Goal: Navigation & Orientation: Understand site structure

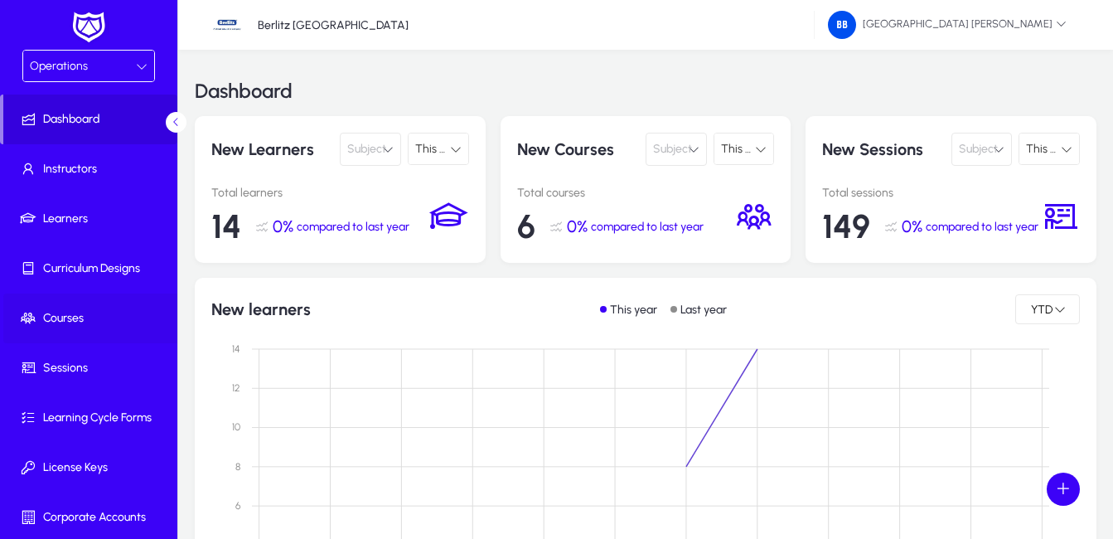
drag, startPoint x: 68, startPoint y: 318, endPoint x: 85, endPoint y: 318, distance: 16.6
click at [68, 318] on span "Courses" at bounding box center [91, 318] width 177 height 17
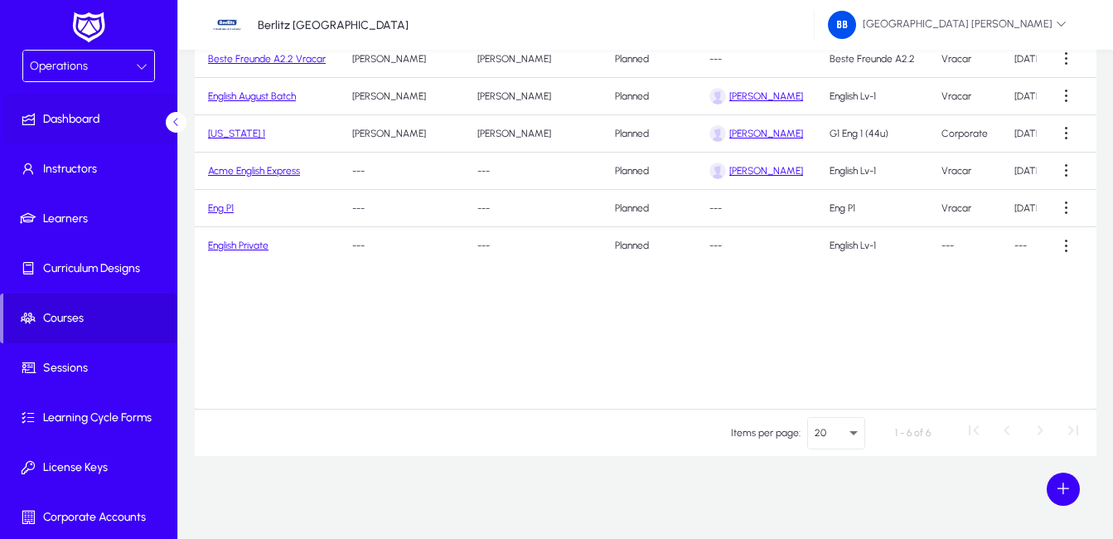
click at [90, 112] on span "Dashboard" at bounding box center [91, 119] width 177 height 17
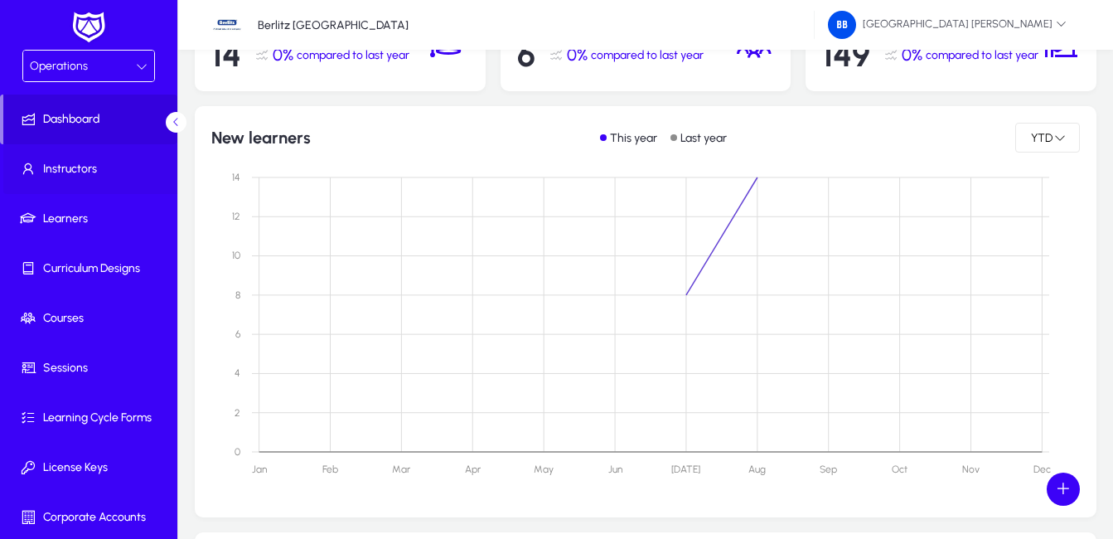
click at [86, 168] on span "Instructors" at bounding box center [91, 169] width 177 height 17
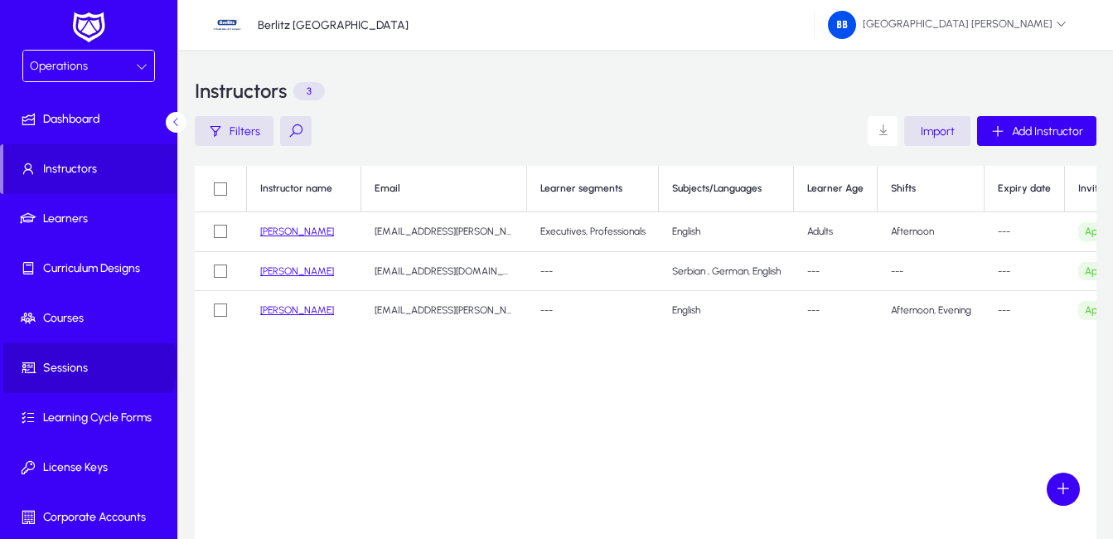
click at [75, 364] on span "Sessions" at bounding box center [91, 368] width 177 height 17
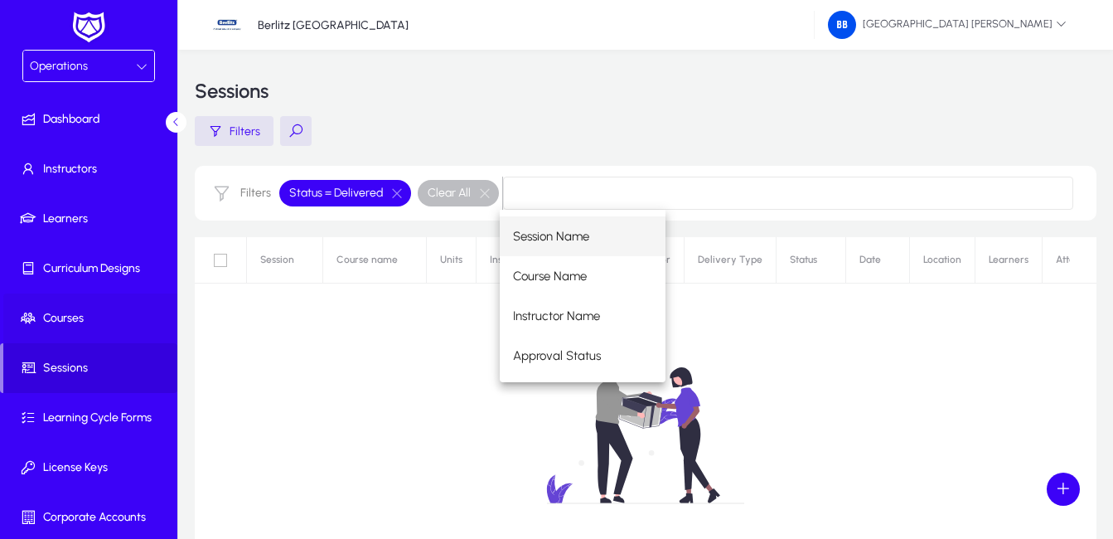
drag, startPoint x: 80, startPoint y: 318, endPoint x: 134, endPoint y: 318, distance: 54.7
click at [80, 318] on span "Courses" at bounding box center [91, 318] width 177 height 17
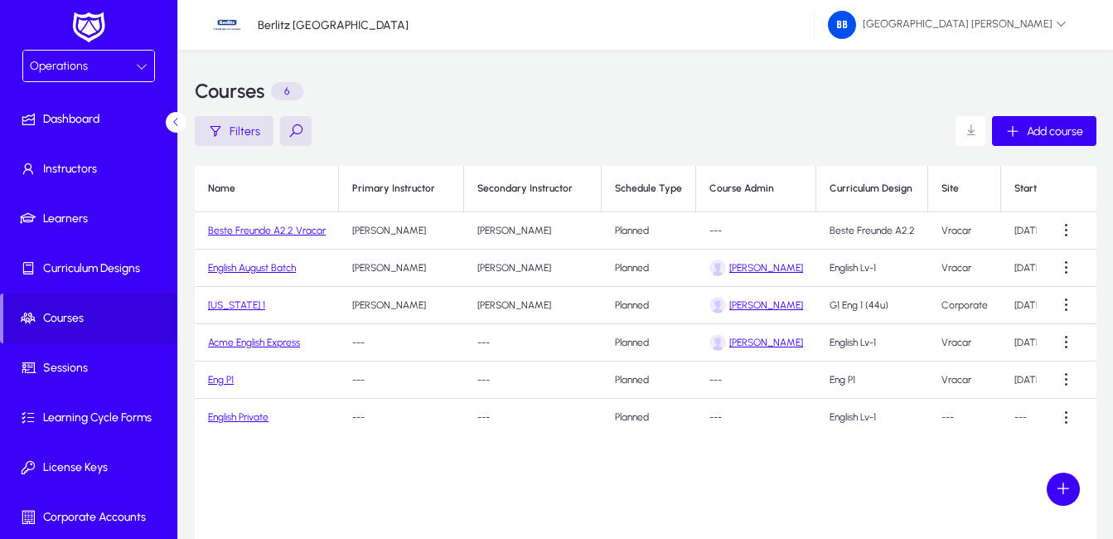
click at [136, 68] on icon at bounding box center [142, 67] width 12 height 12
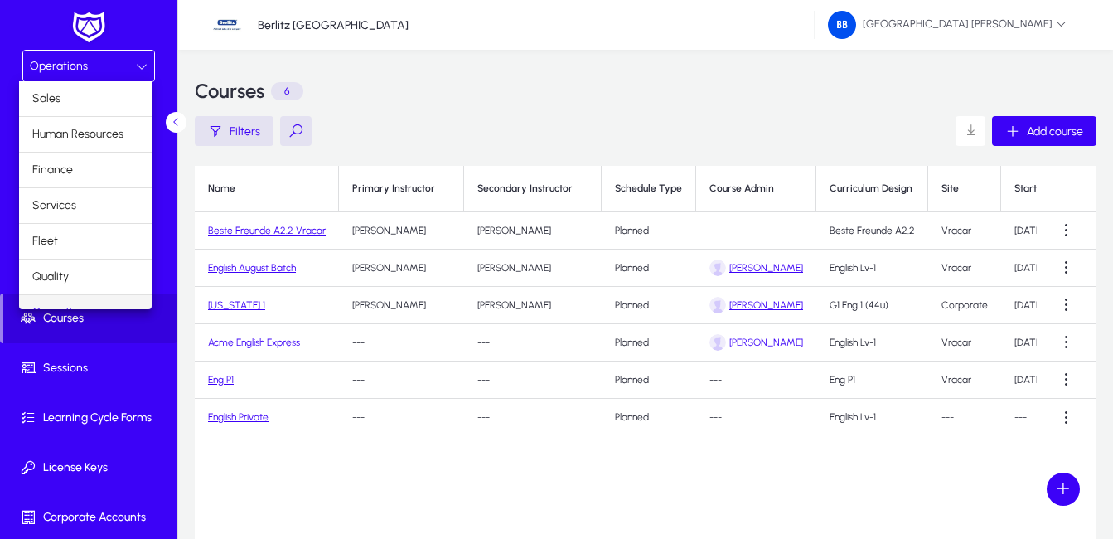
scroll to position [21, 0]
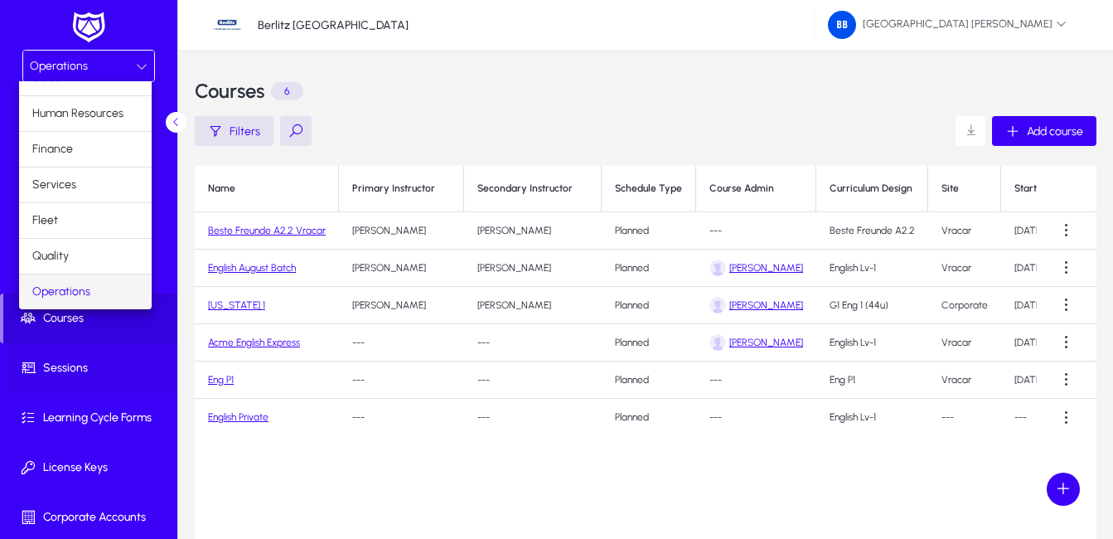
click at [100, 369] on div at bounding box center [556, 269] width 1113 height 539
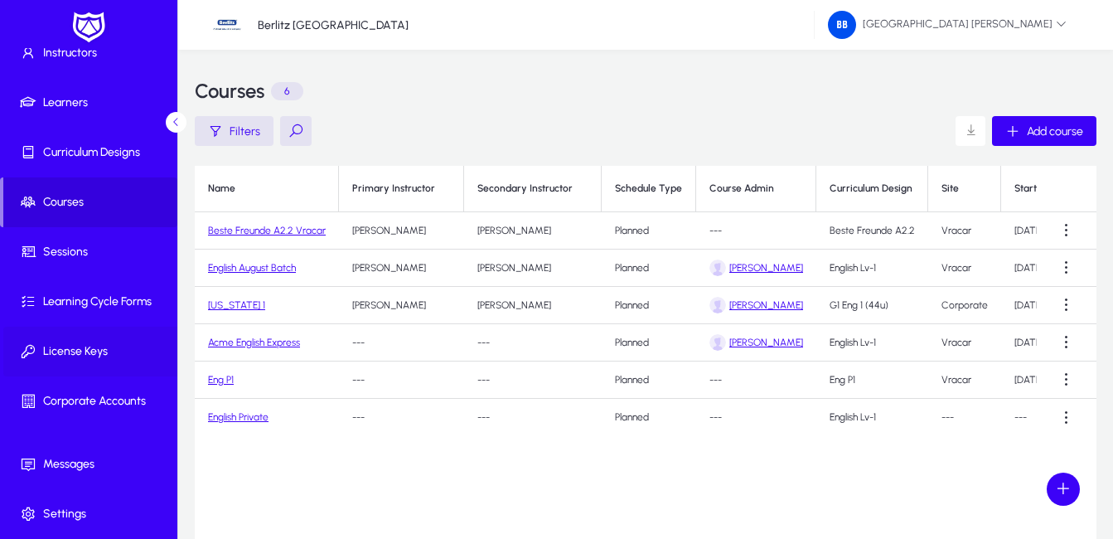
scroll to position [0, 0]
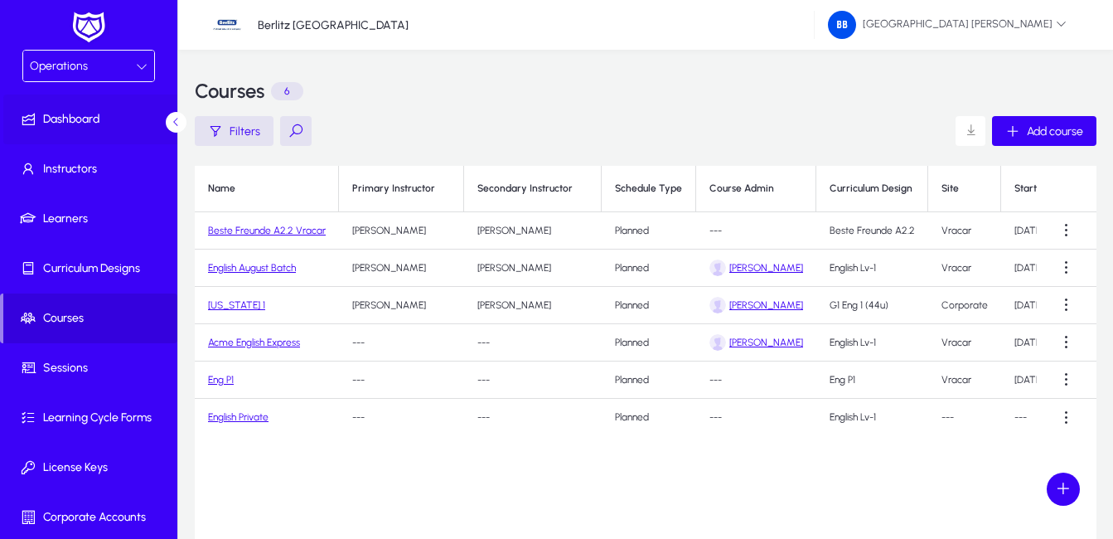
click at [98, 120] on span "Dashboard" at bounding box center [91, 119] width 177 height 17
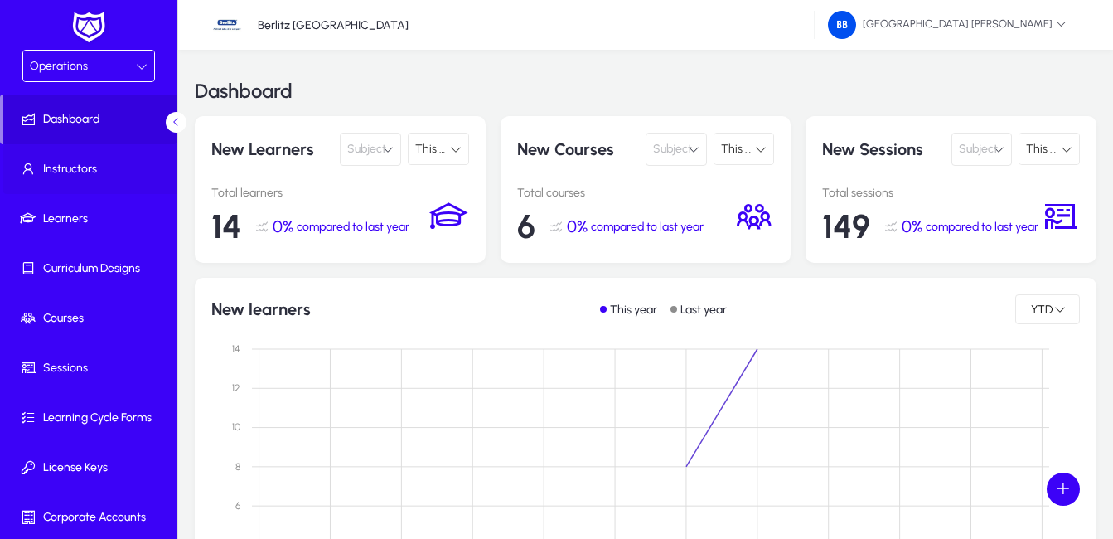
click at [107, 175] on span "Instructors" at bounding box center [91, 169] width 177 height 17
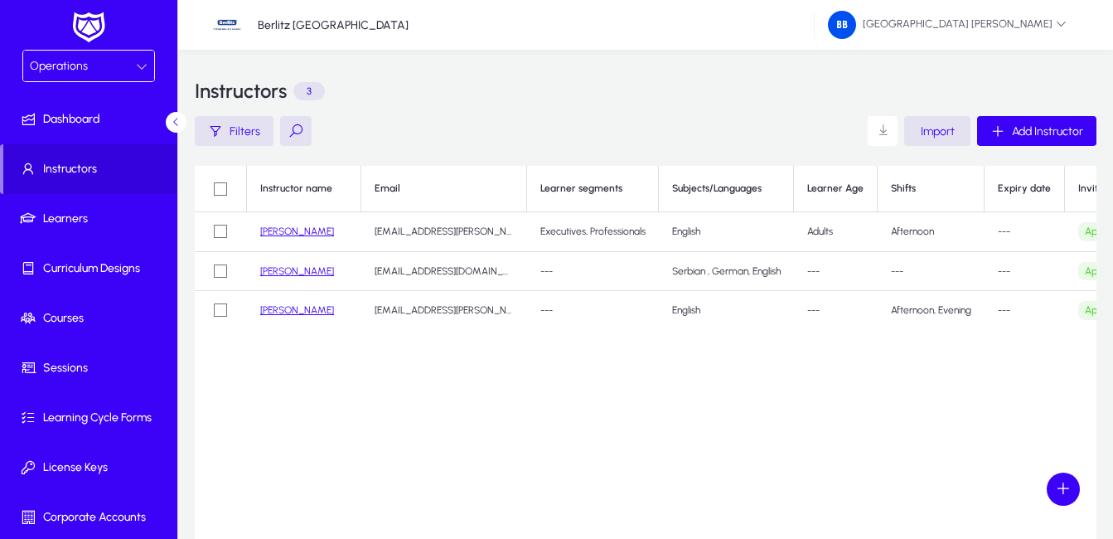
click at [101, 67] on div "Operations" at bounding box center [83, 67] width 106 height 22
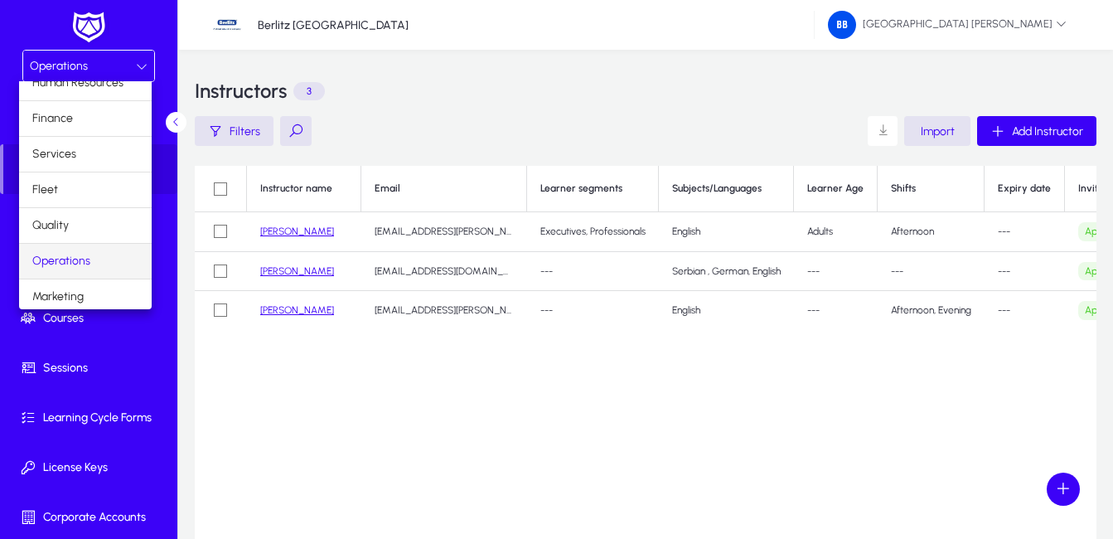
scroll to position [56, 0]
click at [104, 254] on mat-option "Operations" at bounding box center [85, 256] width 133 height 35
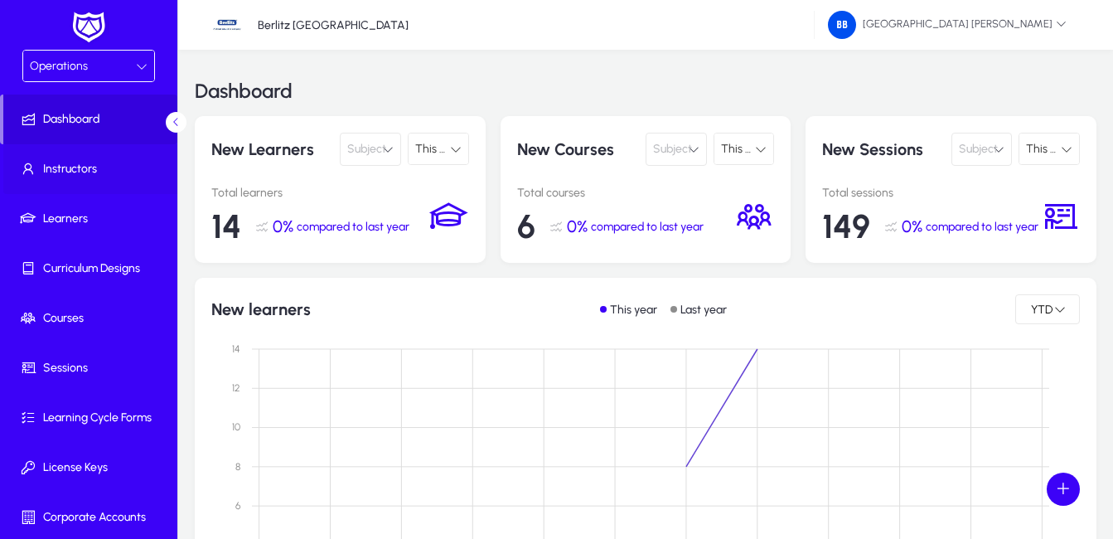
click at [90, 164] on span "Instructors" at bounding box center [91, 169] width 177 height 17
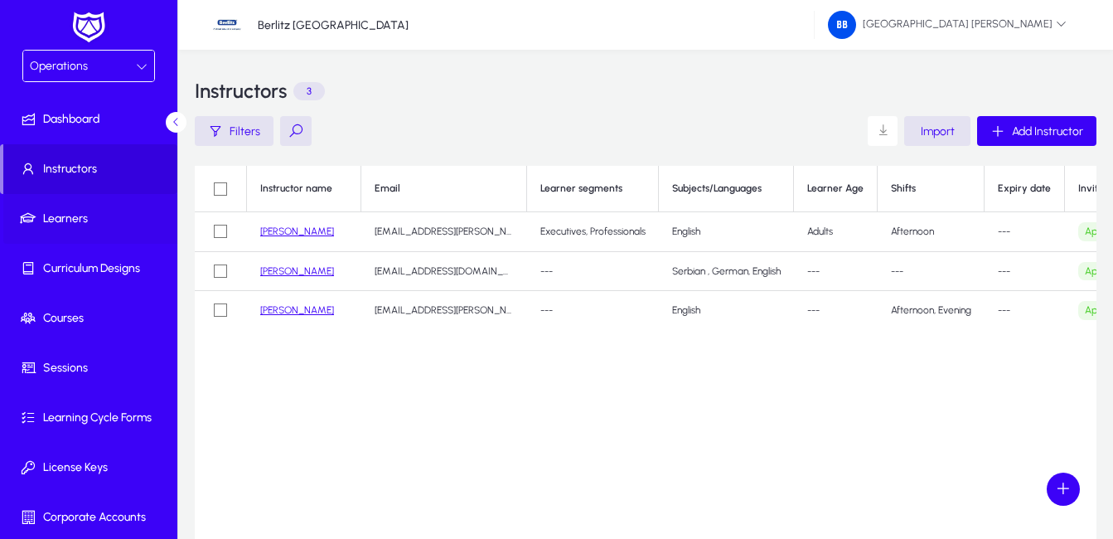
click at [106, 222] on span "Learners" at bounding box center [91, 219] width 177 height 17
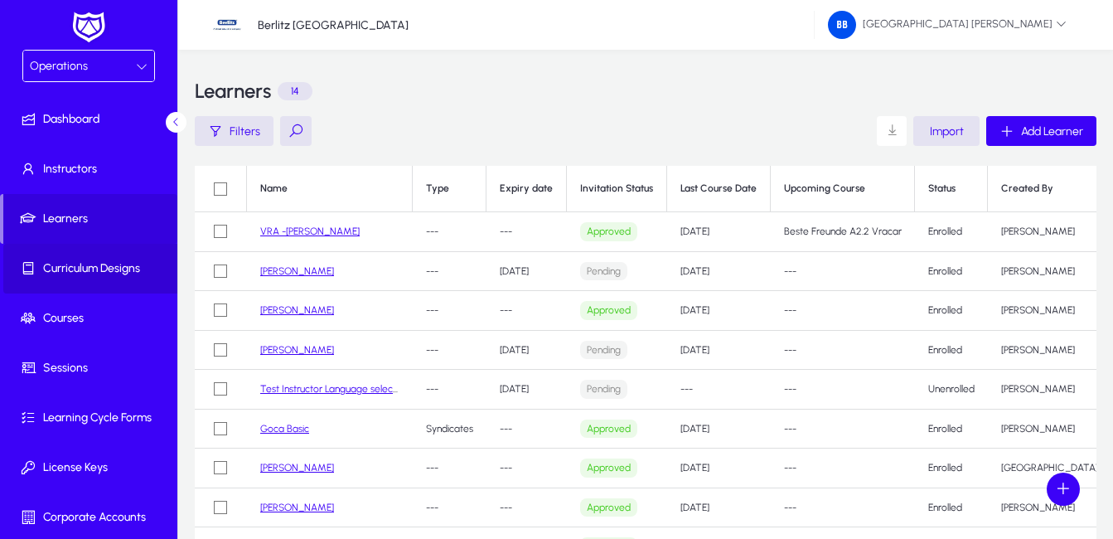
click at [95, 270] on span "Curriculum Designs" at bounding box center [91, 268] width 177 height 17
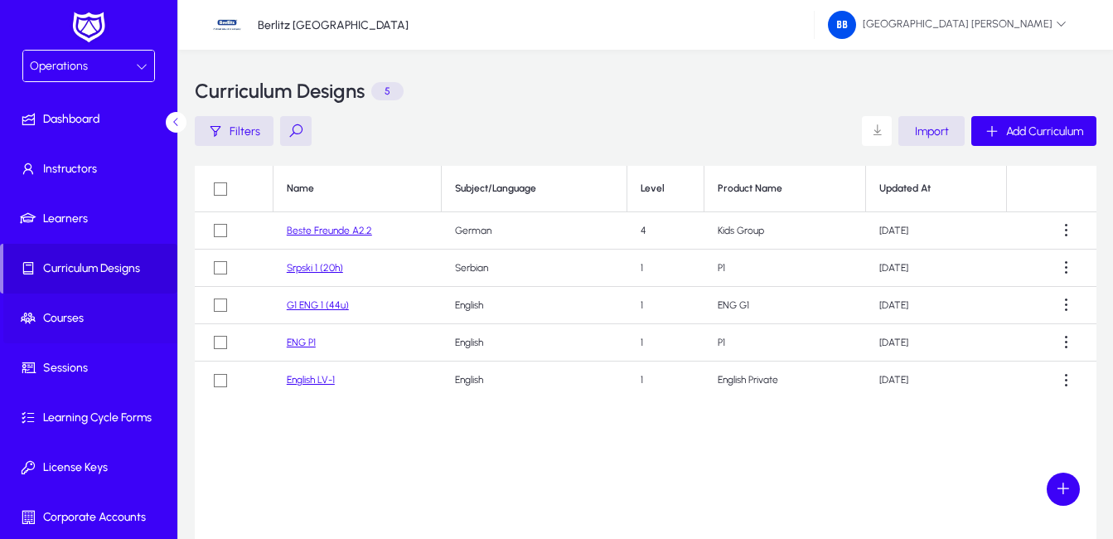
click at [91, 318] on span "Courses" at bounding box center [91, 318] width 177 height 17
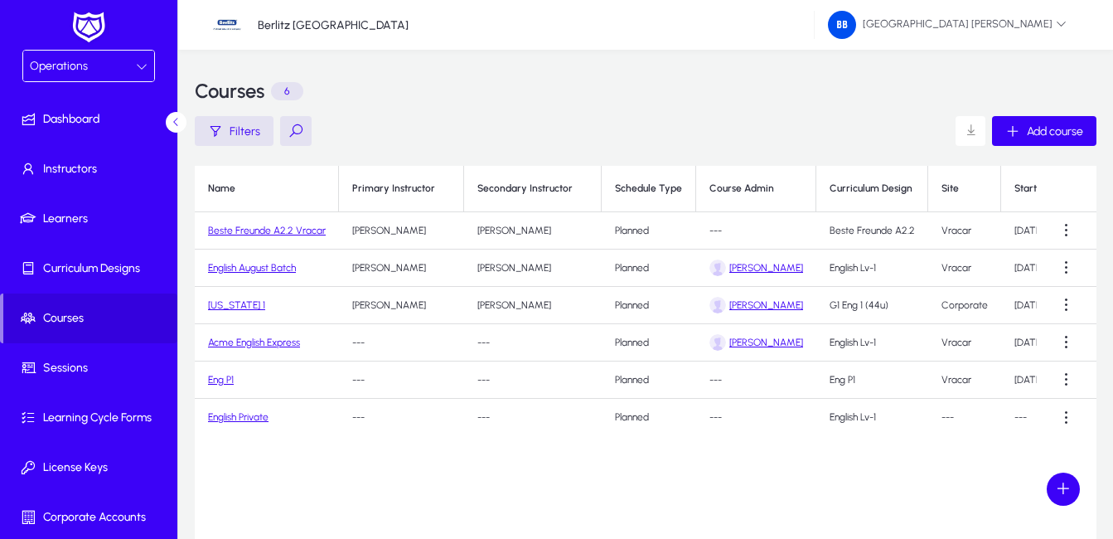
click at [138, 62] on icon at bounding box center [142, 67] width 12 height 12
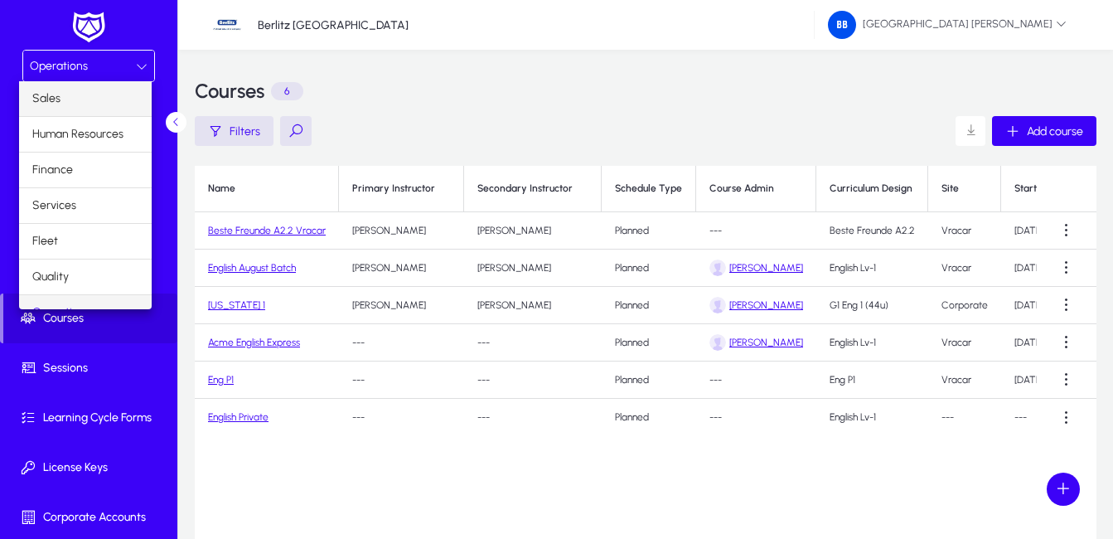
scroll to position [21, 0]
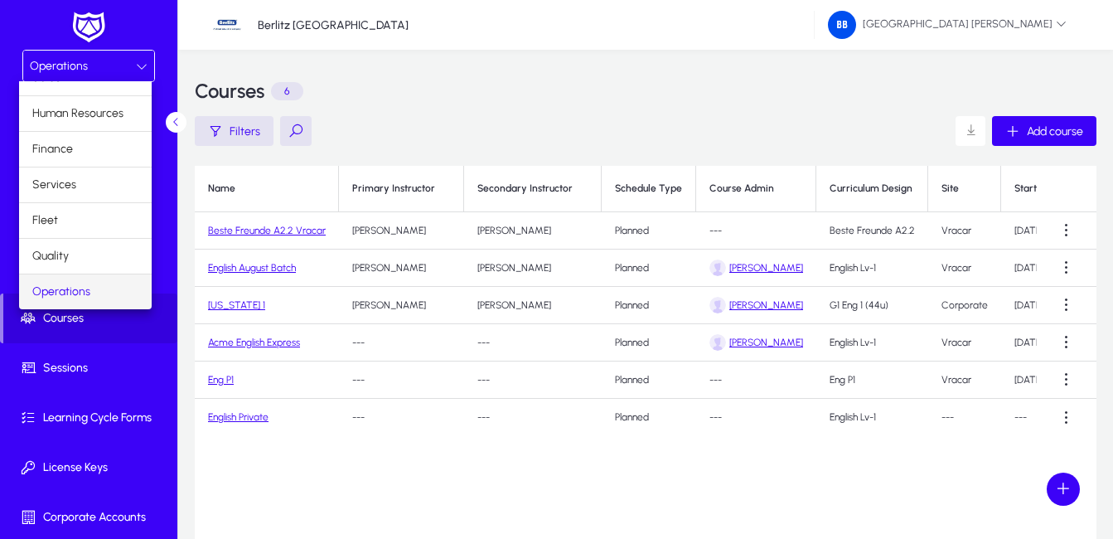
click at [101, 329] on div at bounding box center [556, 269] width 1113 height 539
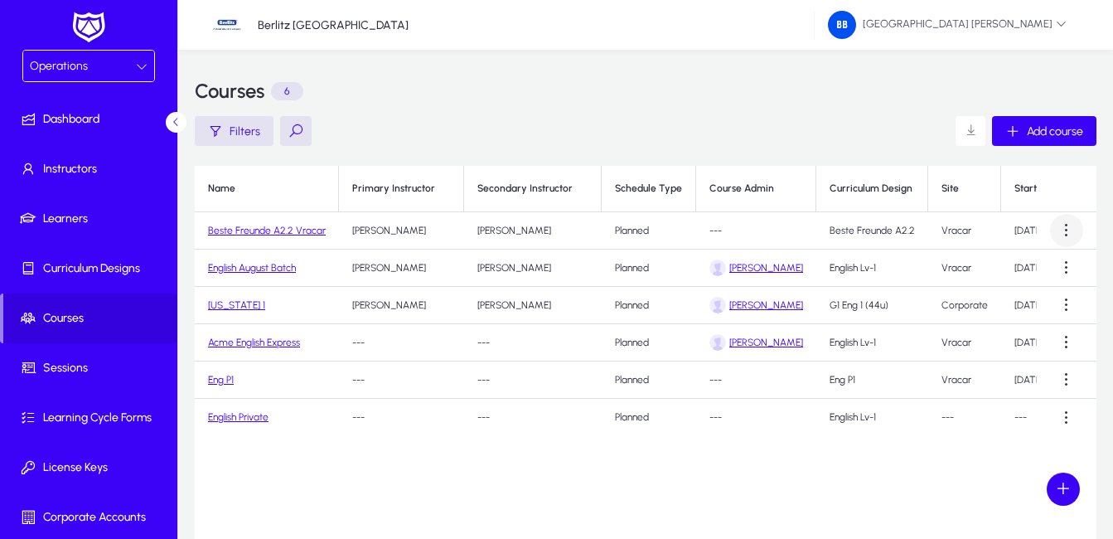
click at [1070, 230] on span at bounding box center [1066, 230] width 33 height 33
click at [1020, 273] on span "Edit" at bounding box center [1037, 271] width 66 height 15
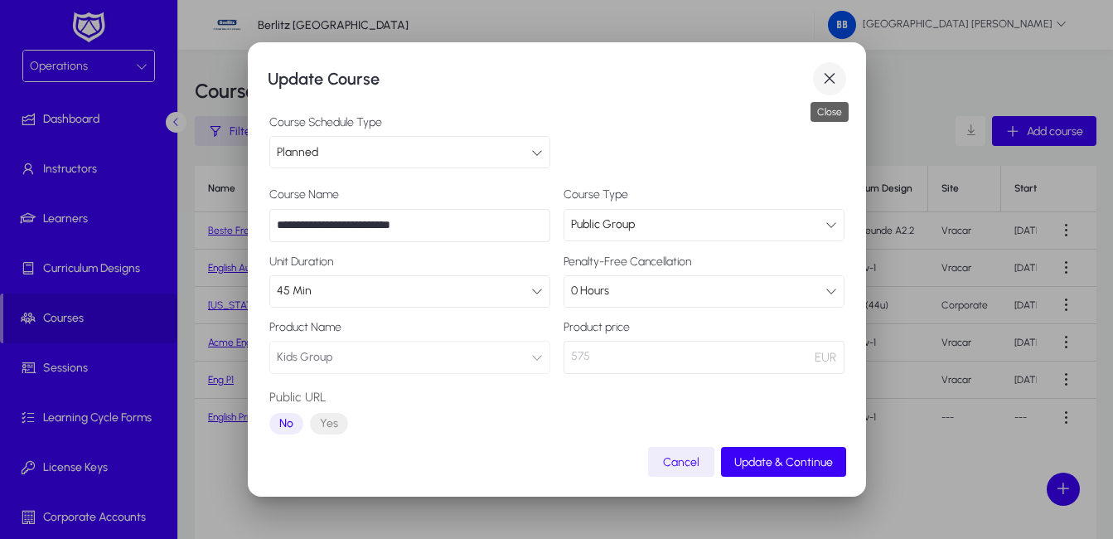
click at [828, 78] on span "button" at bounding box center [829, 78] width 33 height 33
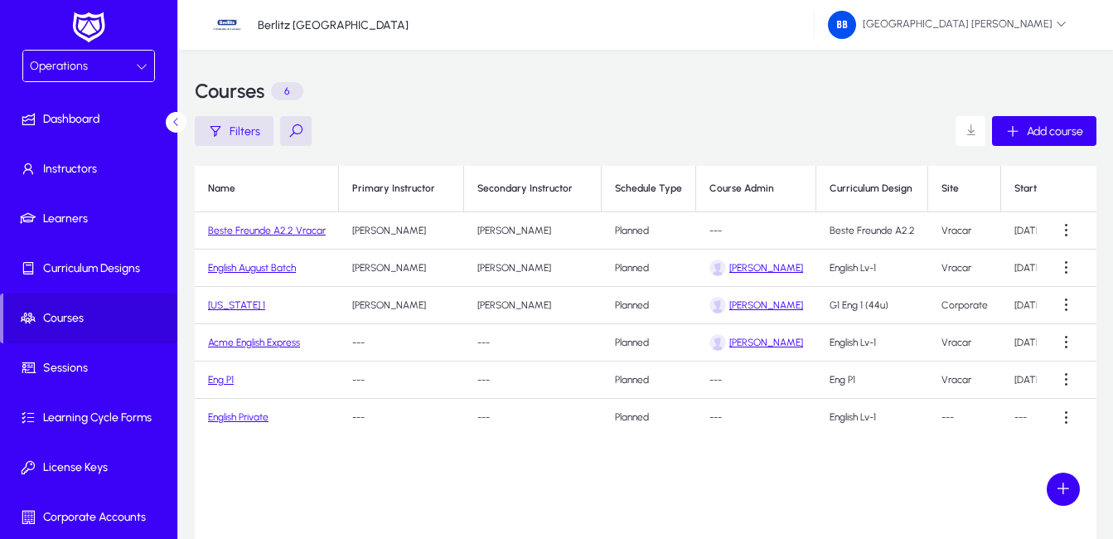
click at [138, 61] on icon at bounding box center [142, 67] width 12 height 12
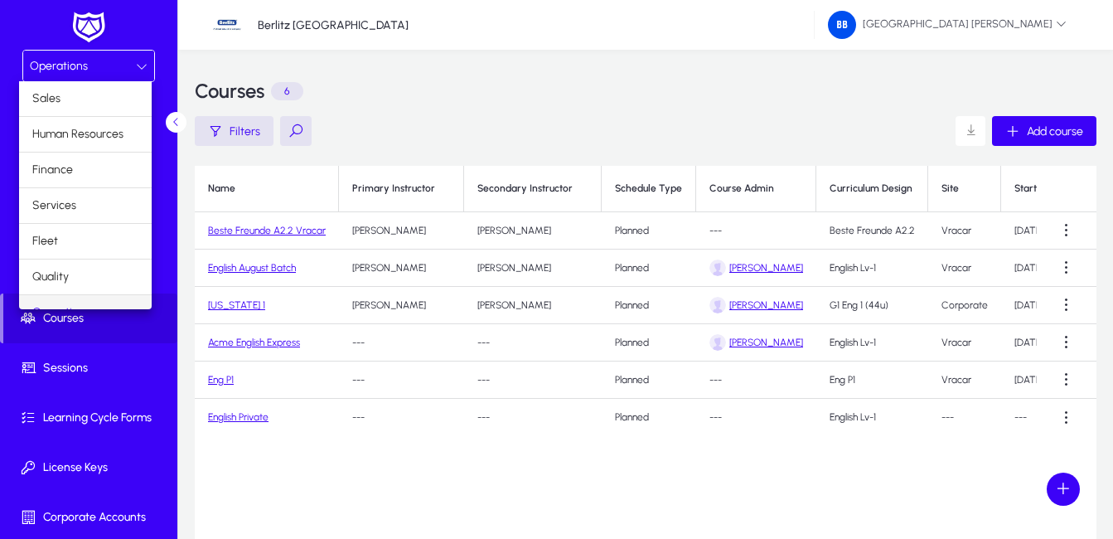
scroll to position [56, 0]
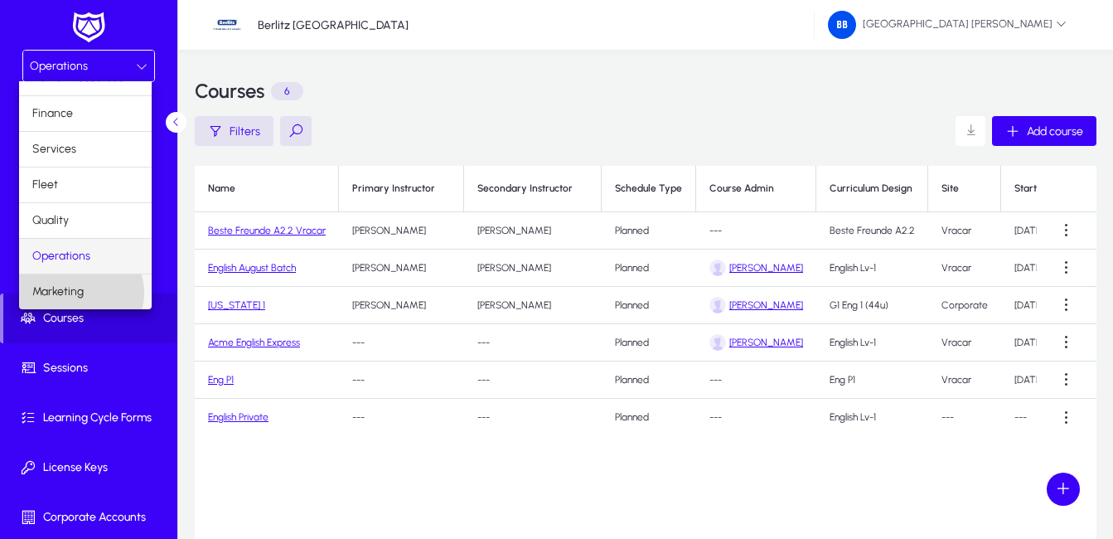
drag, startPoint x: 80, startPoint y: 293, endPoint x: 95, endPoint y: 290, distance: 15.1
click at [84, 291] on mat-option "Marketing" at bounding box center [85, 291] width 133 height 35
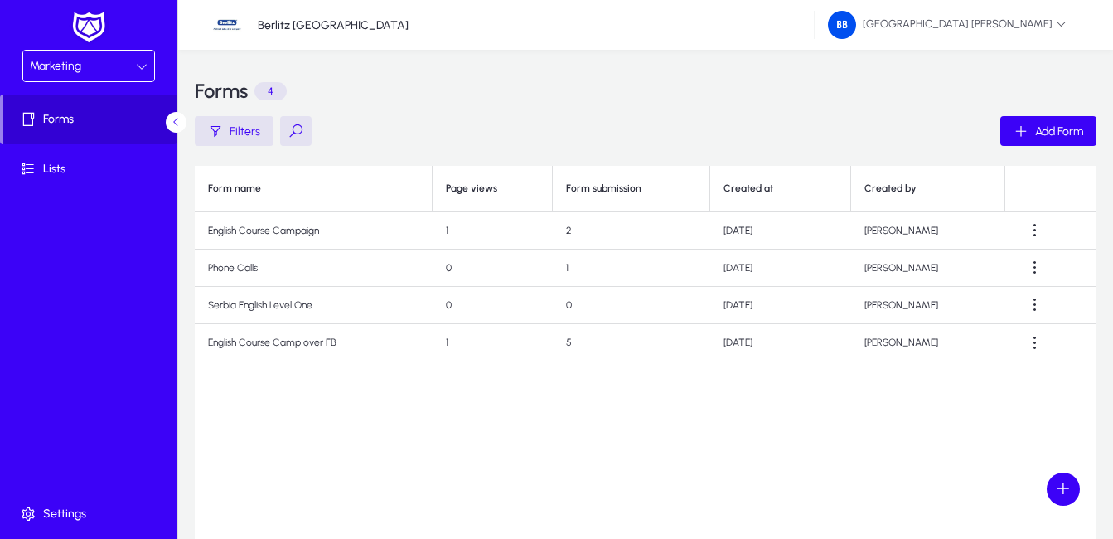
click at [98, 119] on span "Forms" at bounding box center [90, 119] width 174 height 17
click at [87, 165] on span "Lists" at bounding box center [91, 169] width 177 height 17
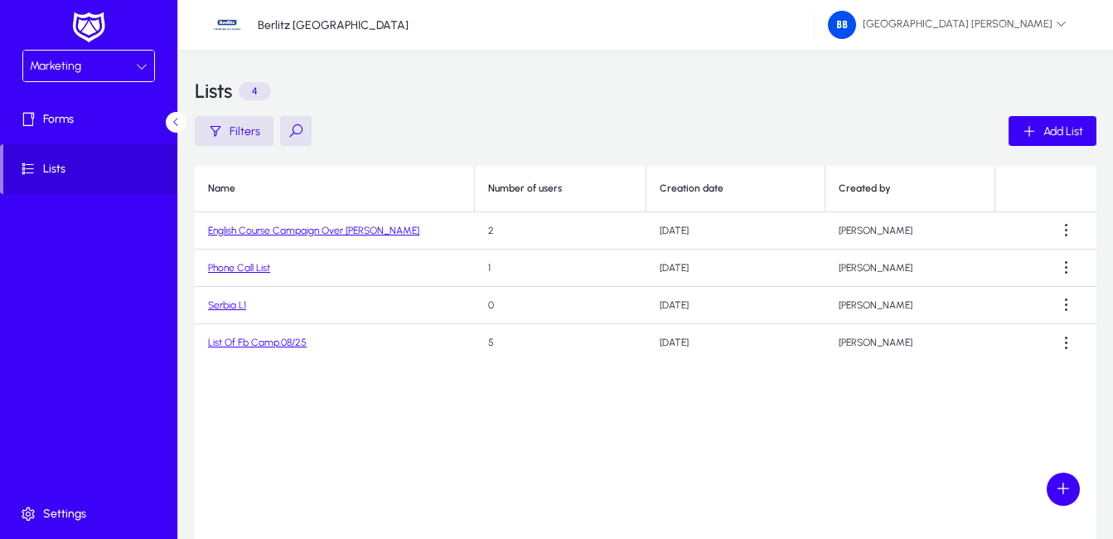
click at [143, 62] on icon at bounding box center [142, 67] width 12 height 12
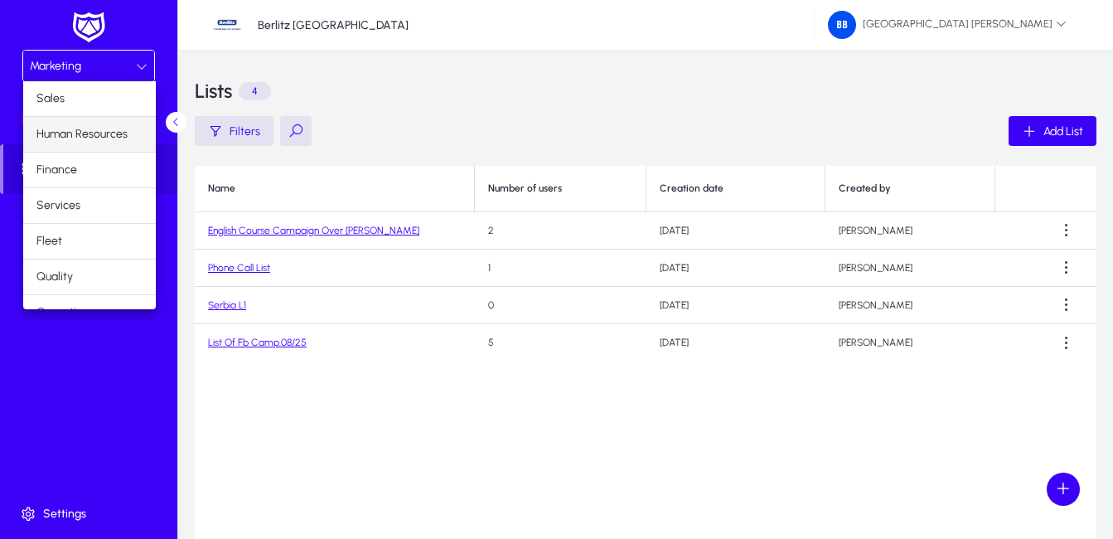
click at [117, 134] on span "Human Resources" at bounding box center [81, 134] width 91 height 20
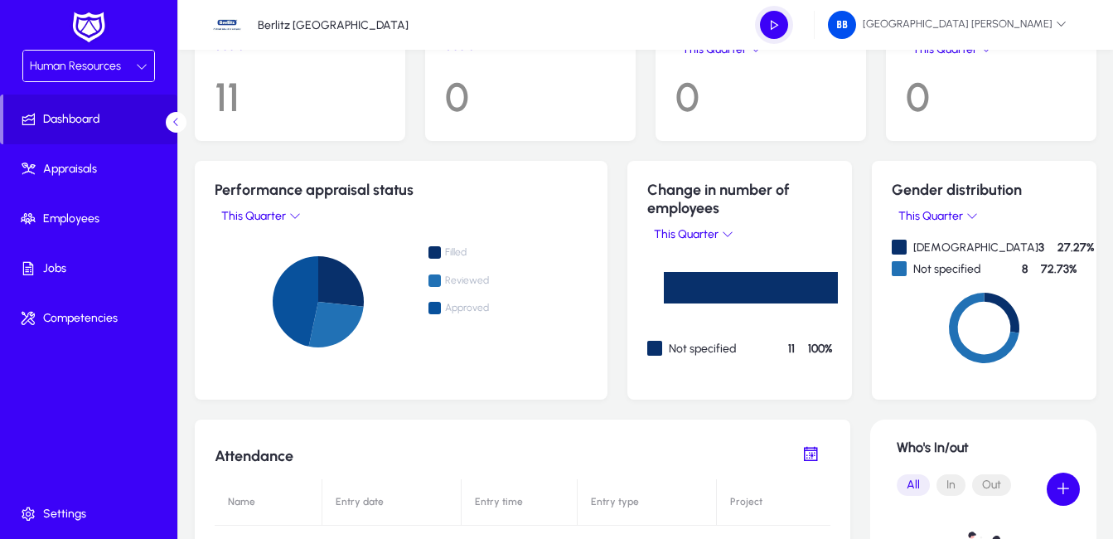
scroll to position [332, 0]
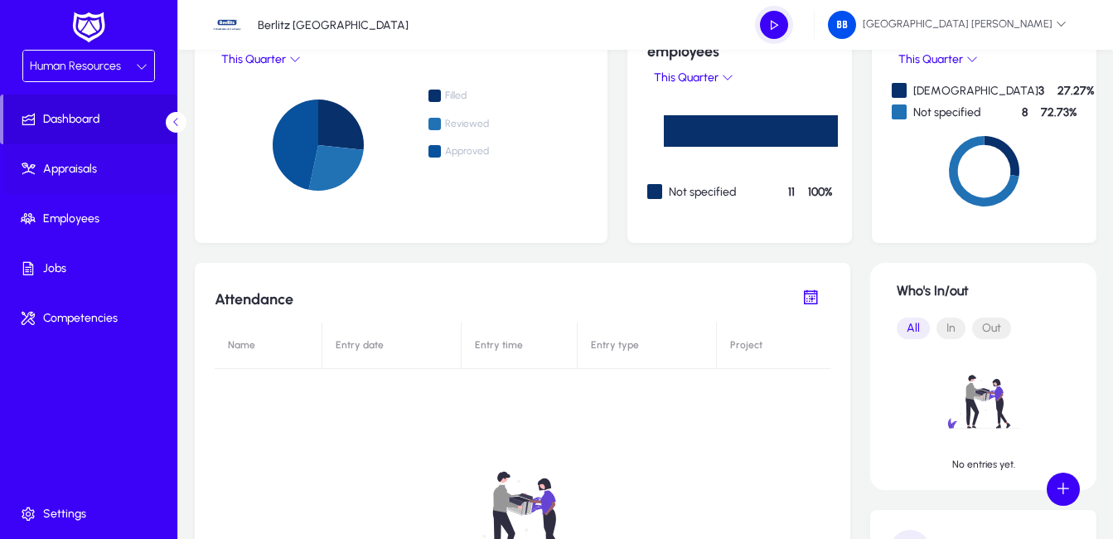
click at [84, 165] on span "Appraisals" at bounding box center [91, 169] width 177 height 17
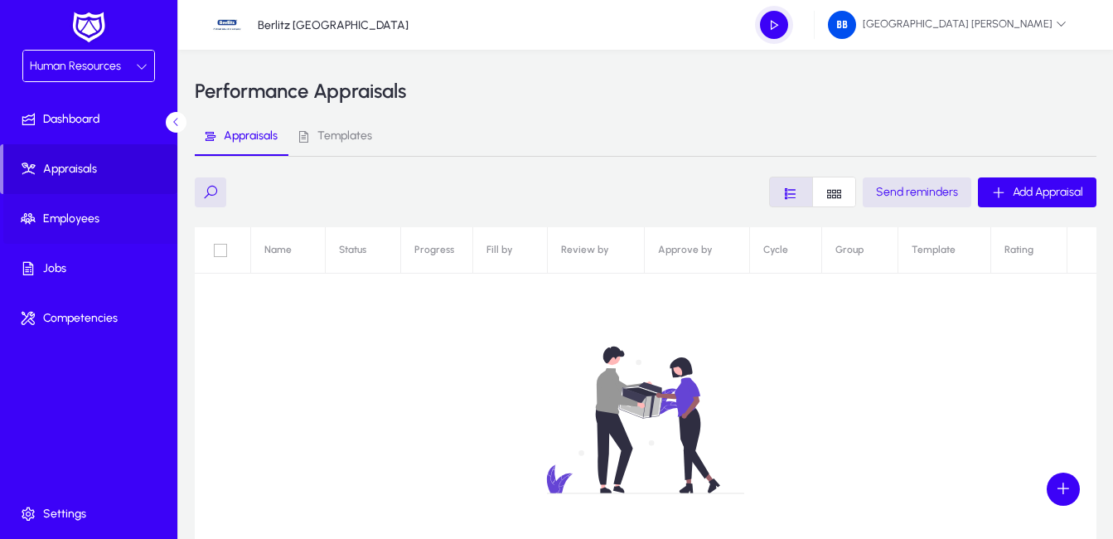
click at [62, 220] on span "Employees" at bounding box center [91, 219] width 177 height 17
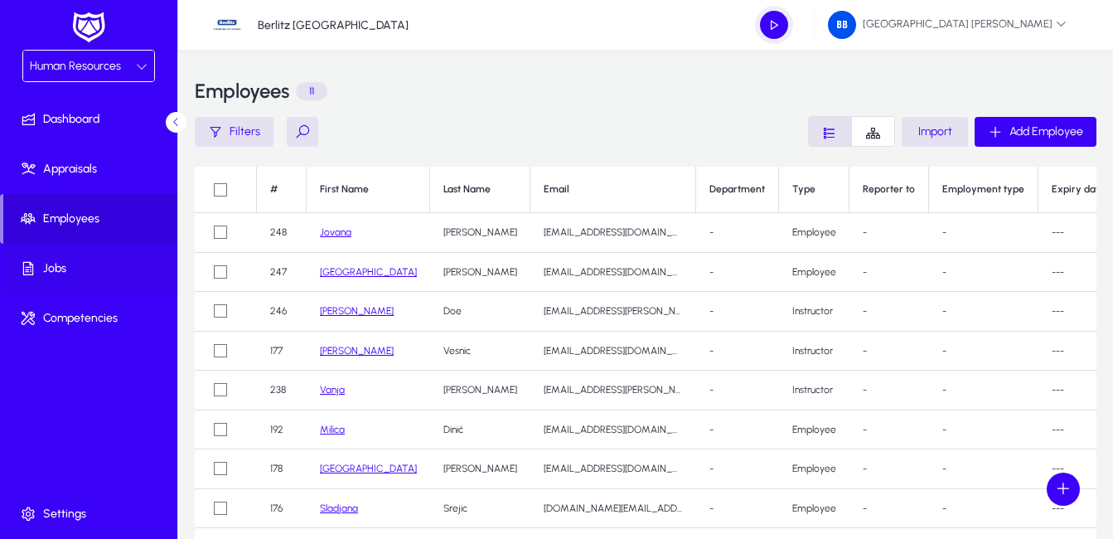
click at [65, 269] on span "Jobs" at bounding box center [91, 268] width 177 height 17
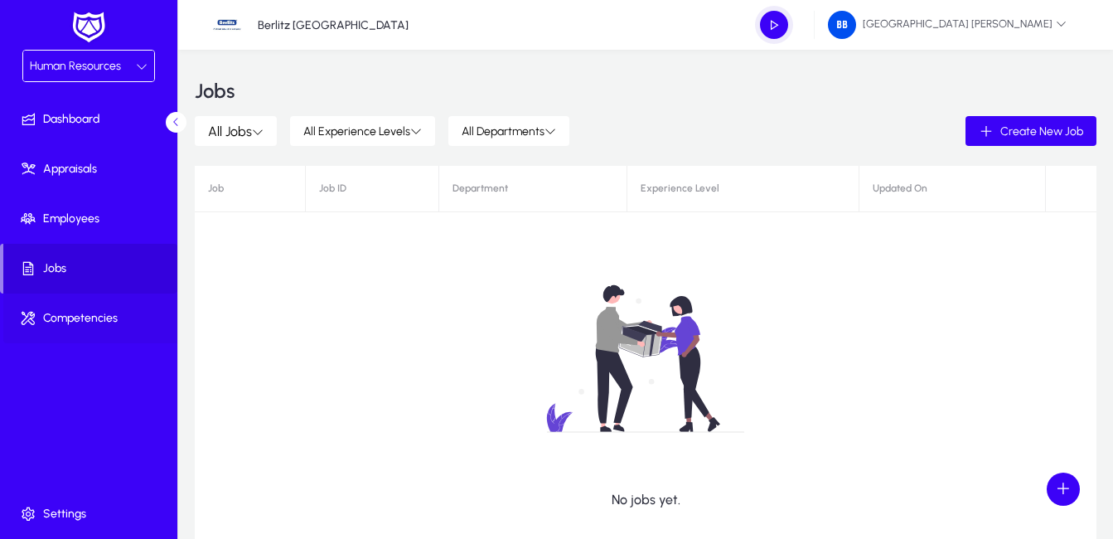
click at [99, 318] on span "Competencies" at bounding box center [91, 318] width 177 height 17
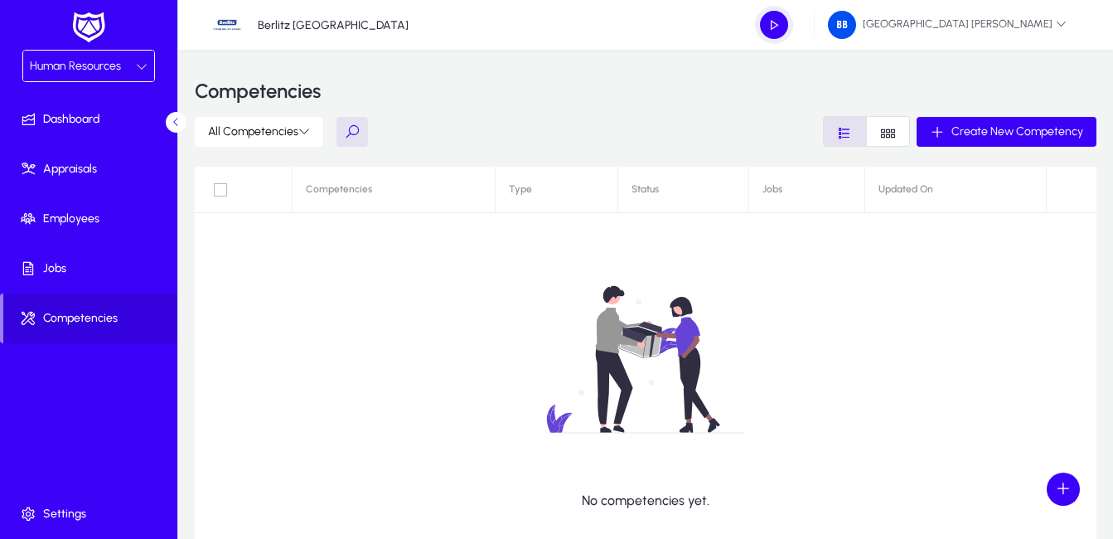
click at [139, 70] on icon at bounding box center [142, 67] width 12 height 12
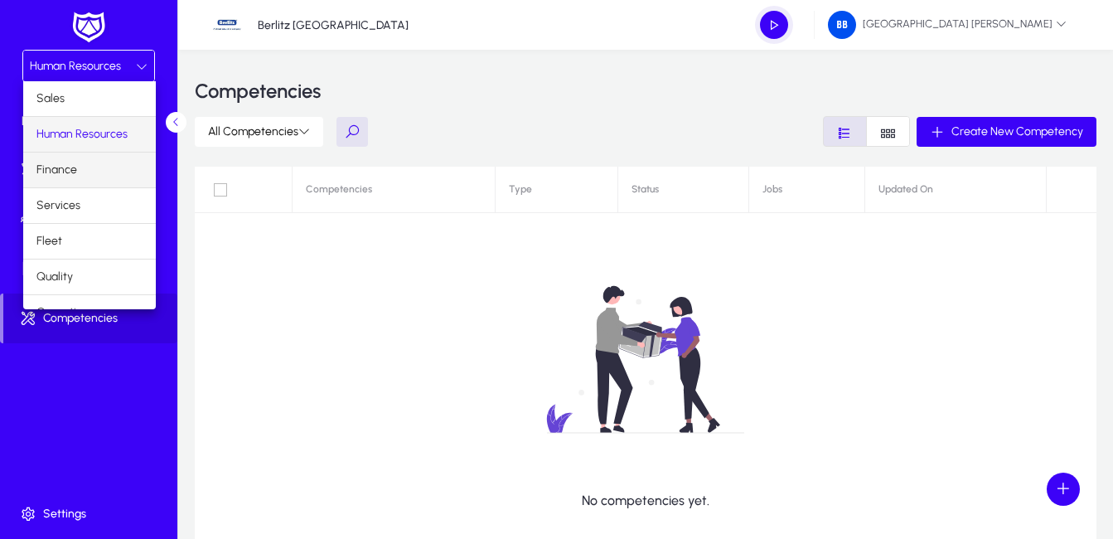
click at [93, 177] on mat-option "Finance" at bounding box center [89, 170] width 133 height 35
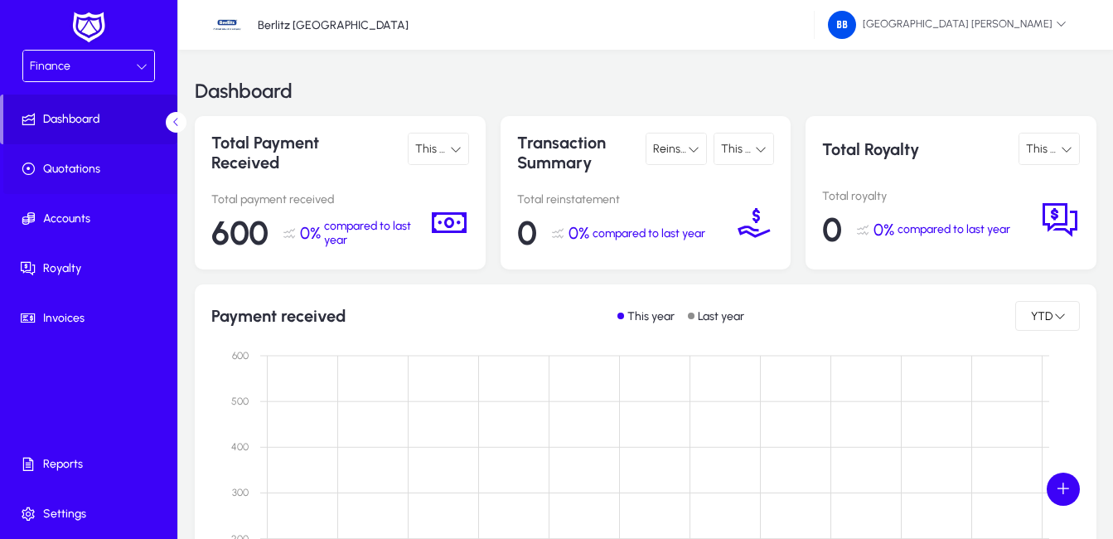
drag, startPoint x: 74, startPoint y: 168, endPoint x: 157, endPoint y: 187, distance: 84.9
click at [75, 167] on span "Quotations" at bounding box center [91, 169] width 177 height 17
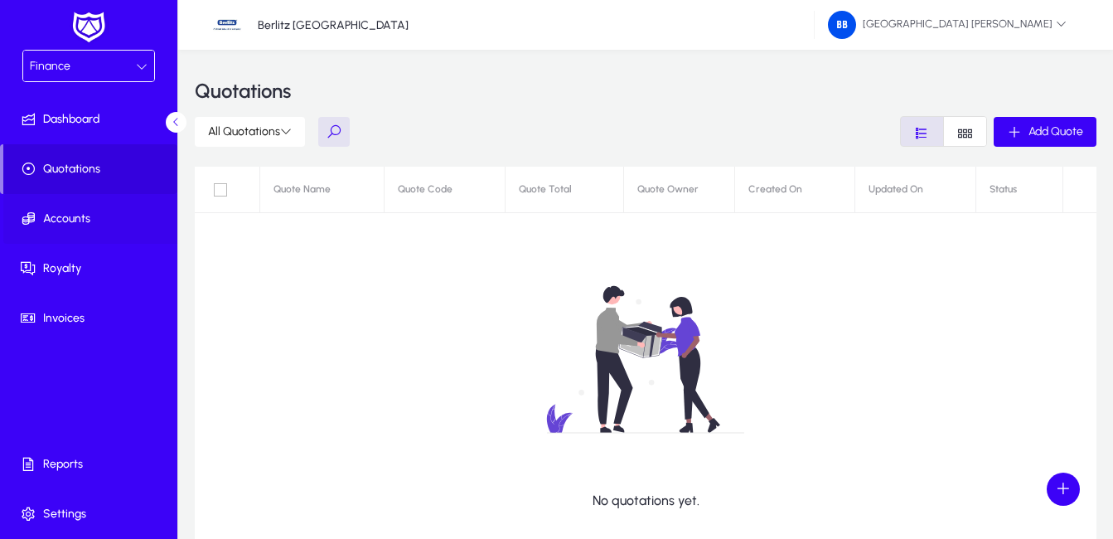
click at [61, 221] on span "Accounts" at bounding box center [91, 219] width 177 height 17
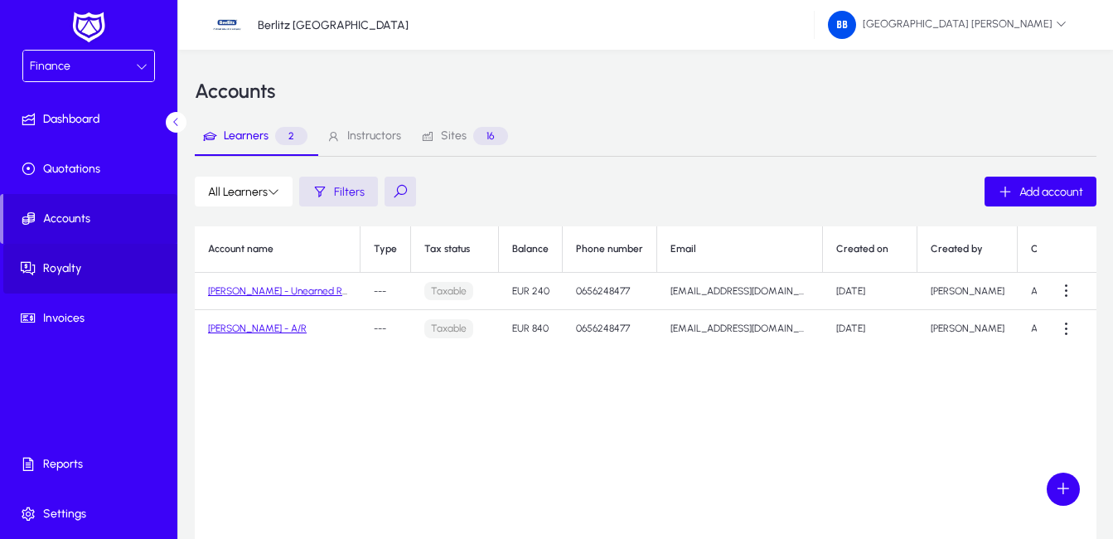
click at [64, 268] on span "Royalty" at bounding box center [91, 268] width 177 height 17
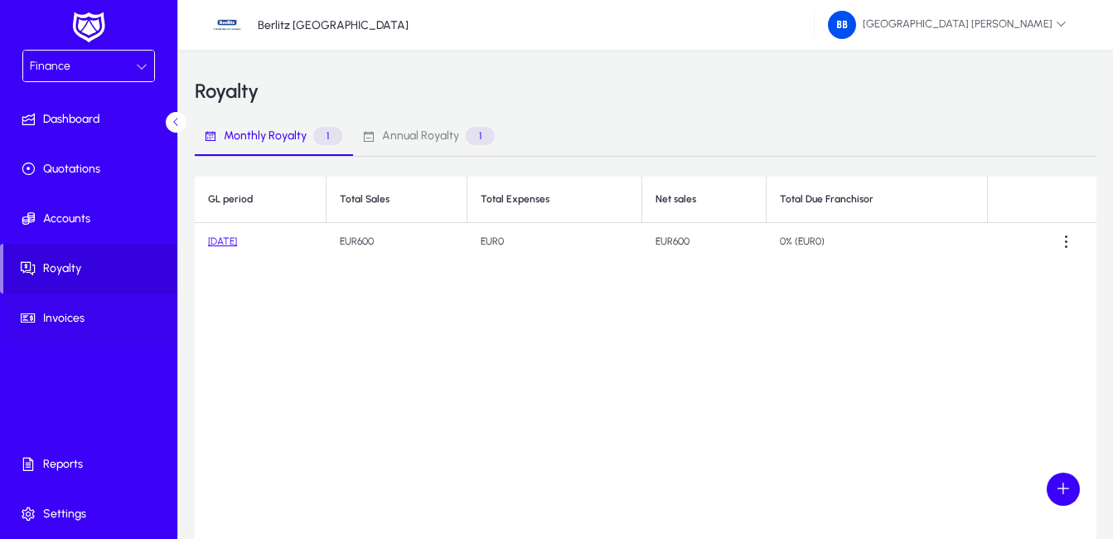
click at [73, 316] on span "Invoices" at bounding box center [91, 318] width 177 height 17
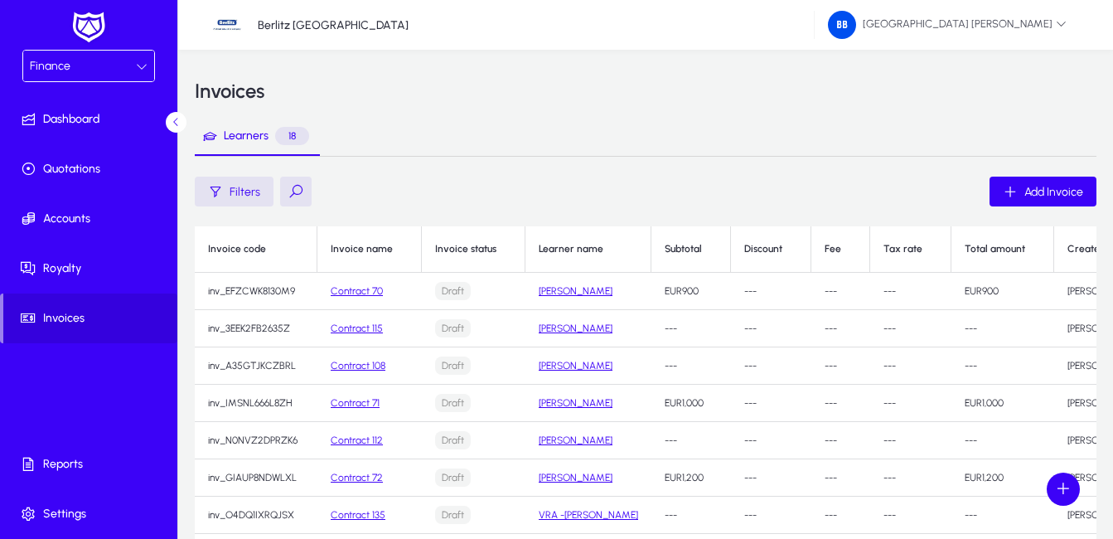
click at [90, 65] on div "Finance" at bounding box center [83, 67] width 106 height 22
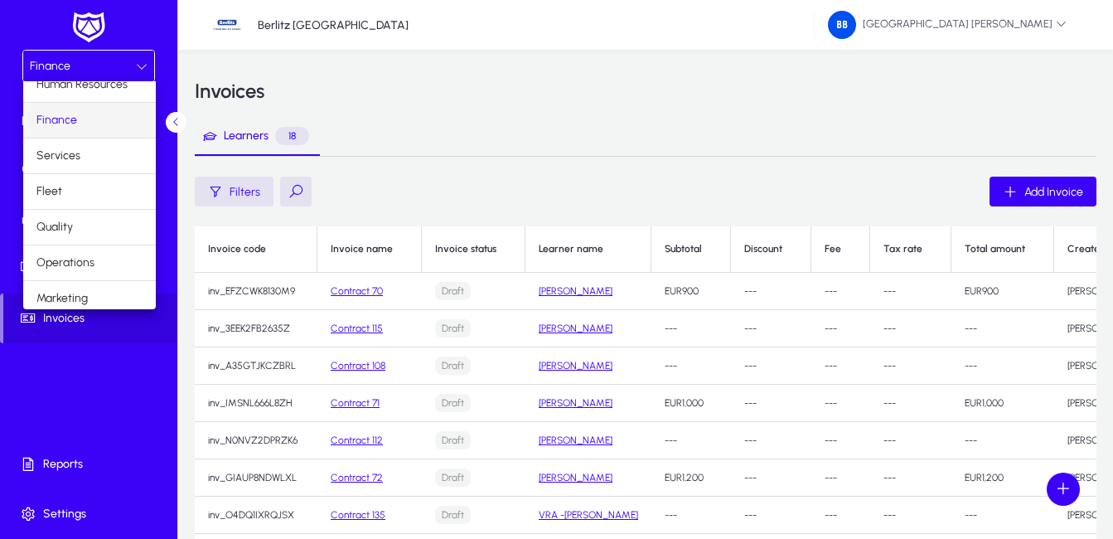
scroll to position [56, 0]
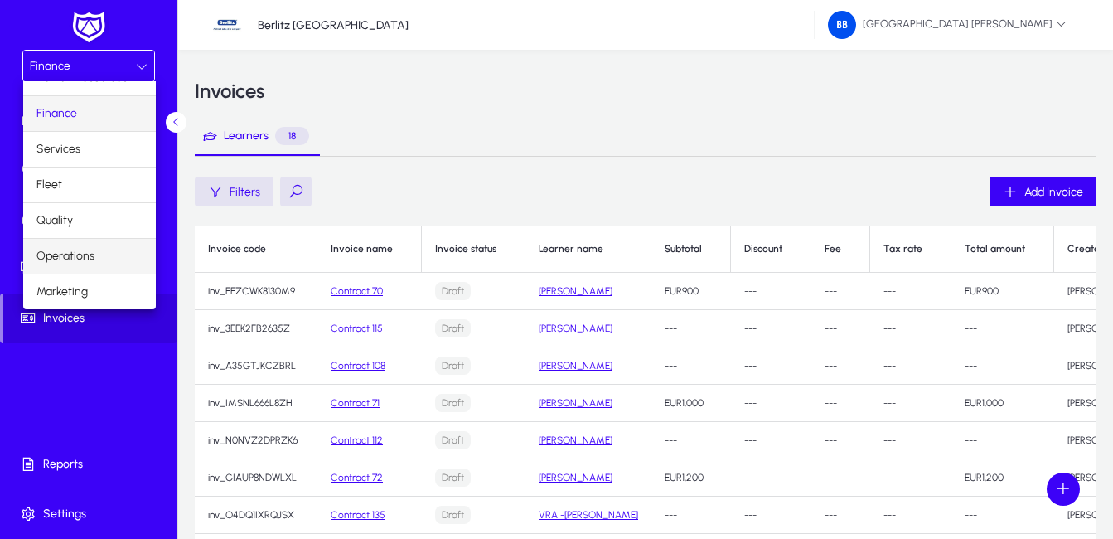
click at [108, 257] on mat-option "Operations" at bounding box center [89, 256] width 133 height 35
